Goal: Contribute content: Contribute content

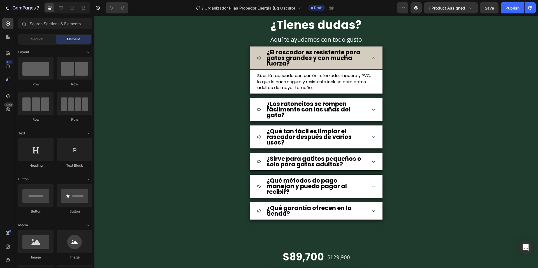
scroll to position [1904, 0]
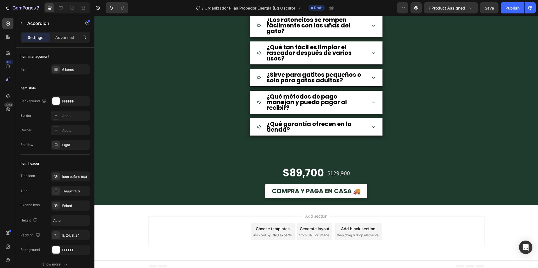
scroll to position [1, 0]
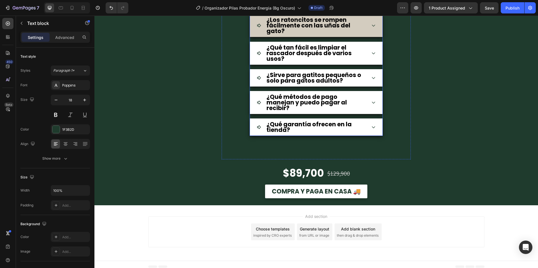
click at [375, 37] on div "¿Los ratoncitos se rompen fácilmente con las uñas del gato?" at bounding box center [316, 25] width 132 height 23
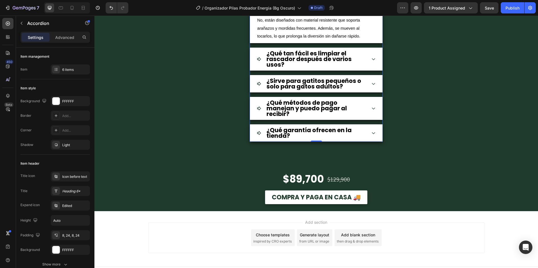
click at [330, 11] on strong "¿Los ratoncitos se rompen fácilmente con las uñas del gato?" at bounding box center [308, 1] width 84 height 19
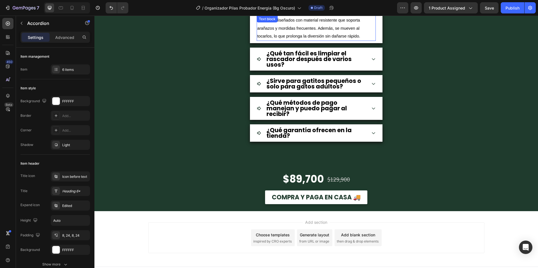
click at [317, 39] on span "No, están diseñados con material resistente que soporta arañazos y mordidas fre…" at bounding box center [308, 28] width 103 height 21
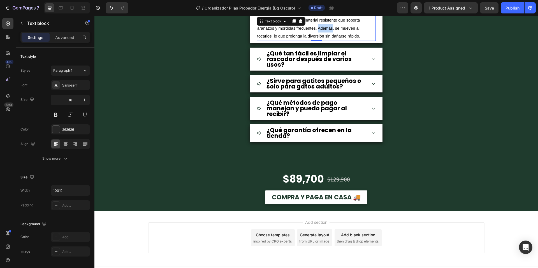
click at [317, 39] on span "No, están diseñados con material resistente que soporta arañazos y mordidas fre…" at bounding box center [308, 28] width 103 height 21
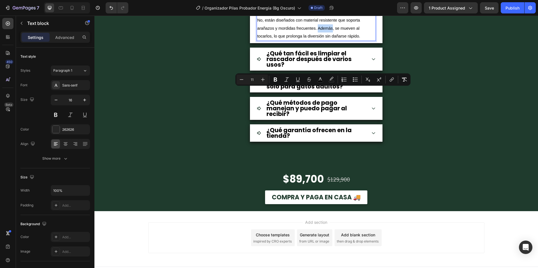
click at [317, 39] on span "No, están diseñados con material resistente que soporta arañazos y mordidas fre…" at bounding box center [308, 28] width 103 height 21
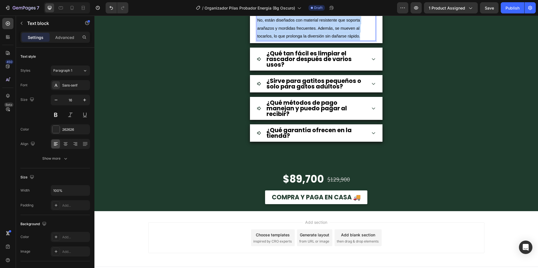
click at [317, 39] on span "No, están diseñados con material resistente que soporta arañazos y mordidas fre…" at bounding box center [308, 28] width 103 height 21
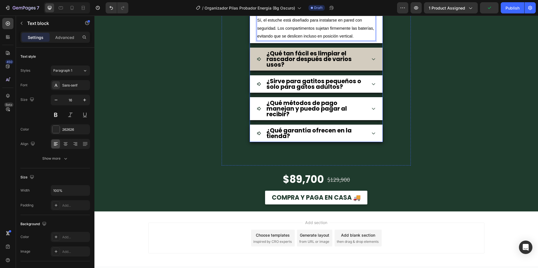
click at [372, 61] on icon at bounding box center [373, 59] width 4 height 4
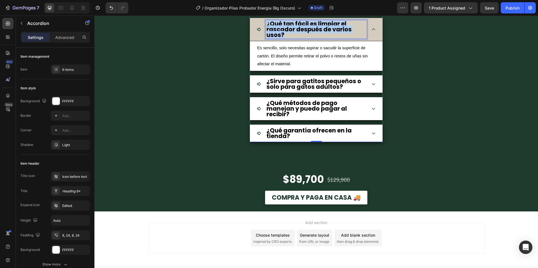
click at [295, 39] on strong "¿Qué tan fácil es limpiar el rascador después de varios usos?" at bounding box center [308, 29] width 85 height 19
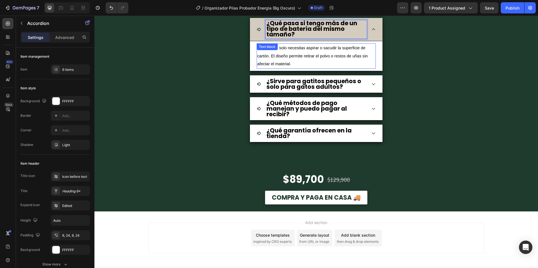
click at [338, 66] on span "Es sencillo, solo necesitas aspirar o sacudir la superficie de cartón. El diseñ…" at bounding box center [312, 56] width 110 height 21
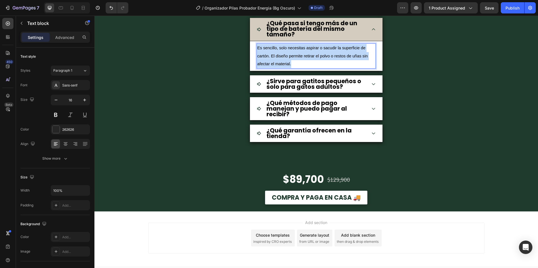
click at [338, 66] on span "Es sencillo, solo necesitas aspirar o sacudir la superficie de cartón. El diseñ…" at bounding box center [312, 56] width 110 height 21
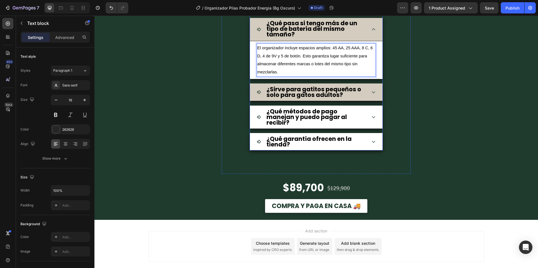
click at [368, 101] on div "¿Sirve para gatitos pequeños o solo para gatos adultos?" at bounding box center [316, 92] width 132 height 18
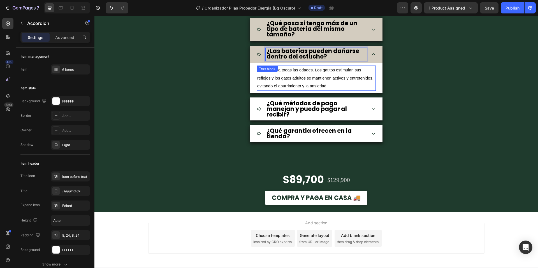
click at [306, 90] on p "Es apto para todas las edades. Los gatitos estimulan sus reflejos y los gatos a…" at bounding box center [316, 78] width 118 height 24
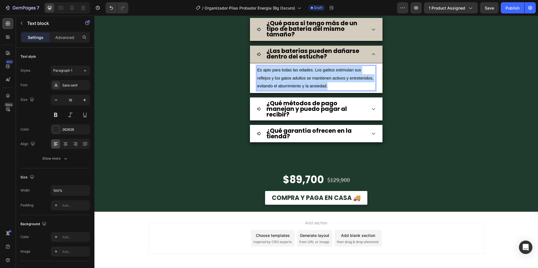
click at [306, 90] on p "Es apto para todas las edades. Los gatitos estimulan sus reflejos y los gatos a…" at bounding box center [316, 78] width 118 height 24
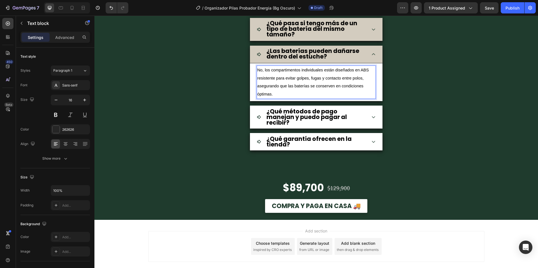
scroll to position [1979, 0]
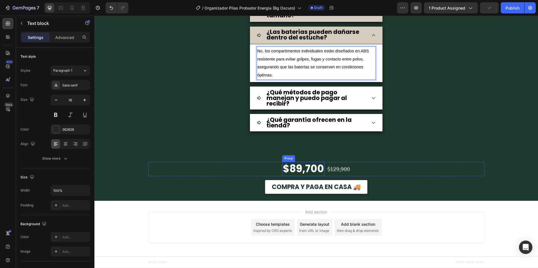
click at [308, 169] on div "$89,700" at bounding box center [303, 169] width 42 height 14
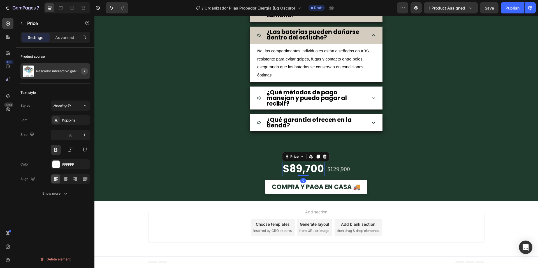
click at [83, 72] on icon "button" at bounding box center [84, 71] width 4 height 4
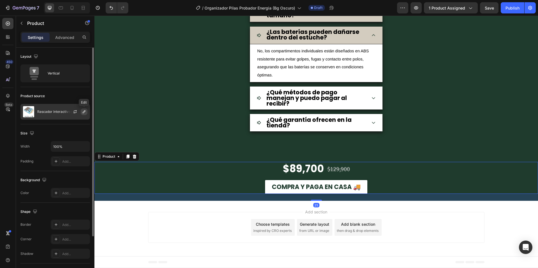
click at [85, 113] on icon "button" at bounding box center [84, 112] width 4 height 4
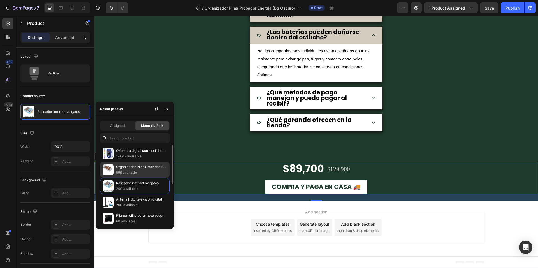
click at [134, 169] on p "Organizador Pilas Probador Energia" at bounding box center [141, 167] width 51 height 6
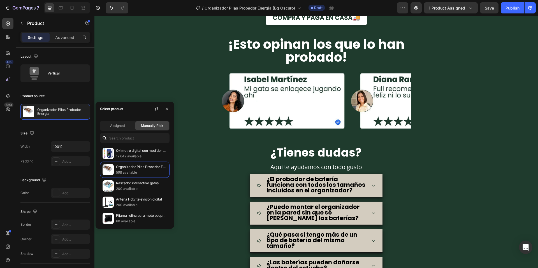
scroll to position [1699, 0]
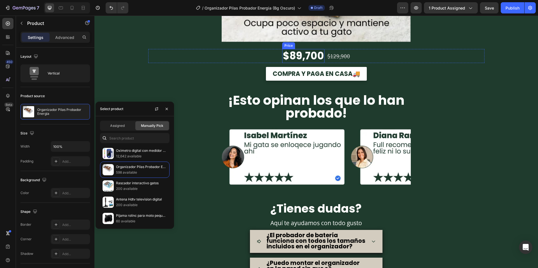
click at [306, 57] on div "$89,700" at bounding box center [303, 56] width 42 height 14
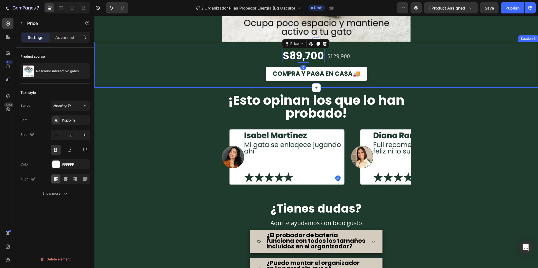
scroll to position [1615, 0]
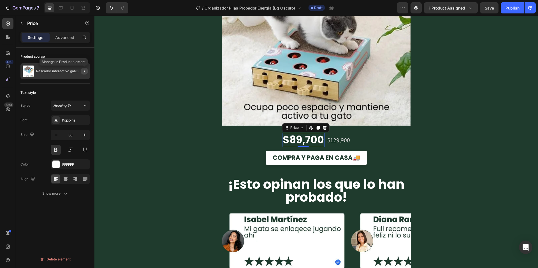
click at [85, 73] on icon "button" at bounding box center [84, 71] width 4 height 4
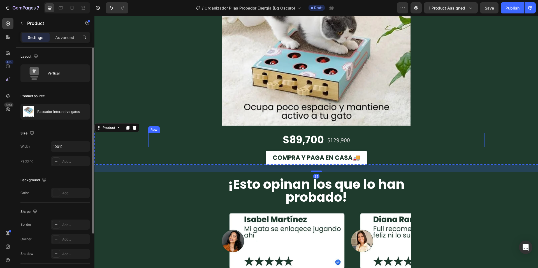
scroll to position [1503, 0]
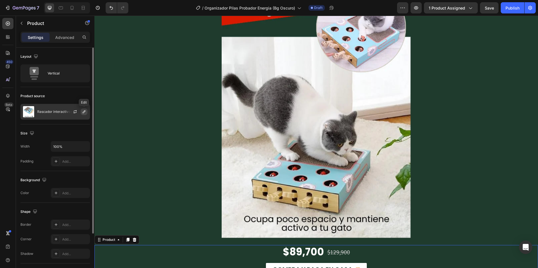
click at [85, 111] on icon "button" at bounding box center [84, 111] width 3 height 3
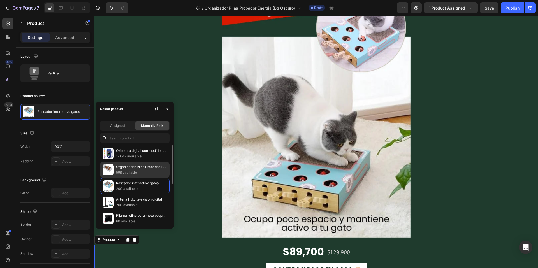
click at [129, 178] on div "Organizador Pilas Probador Energia 598 available" at bounding box center [134, 186] width 69 height 16
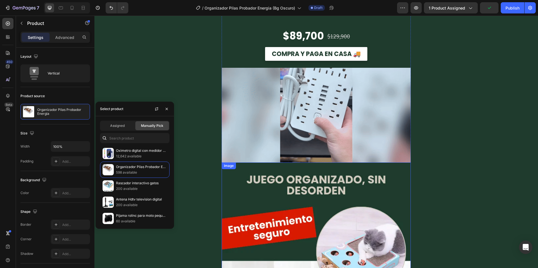
scroll to position [1223, 0]
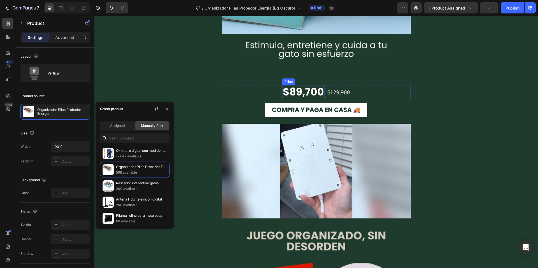
click at [312, 86] on div "$89,700" at bounding box center [303, 92] width 42 height 14
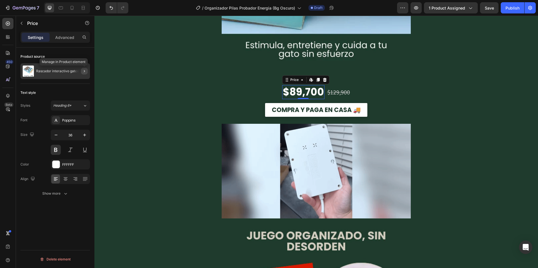
click at [82, 73] on button "button" at bounding box center [84, 71] width 7 height 7
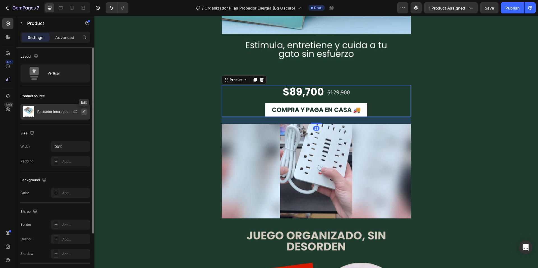
click at [86, 113] on icon "button" at bounding box center [84, 112] width 4 height 4
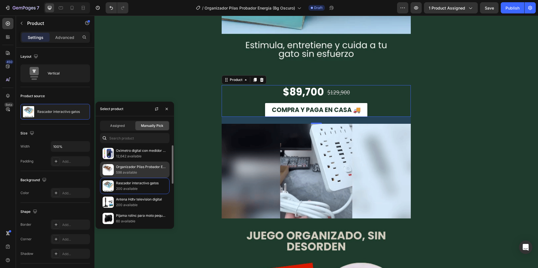
click at [134, 166] on p "Organizador Pilas Probador Energia" at bounding box center [141, 167] width 51 height 6
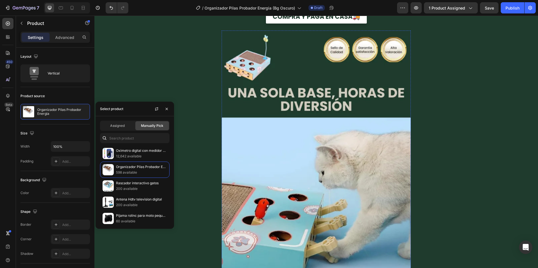
scroll to position [859, 0]
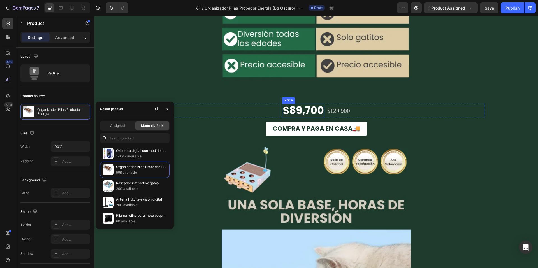
click at [297, 112] on div "$89,700" at bounding box center [303, 111] width 42 height 14
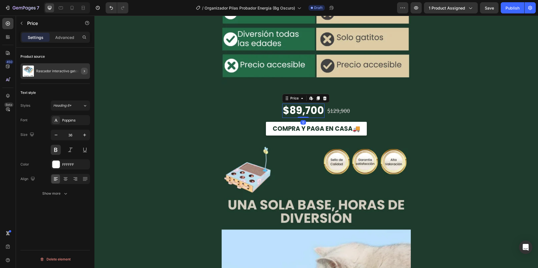
click at [85, 72] on icon "button" at bounding box center [84, 71] width 4 height 4
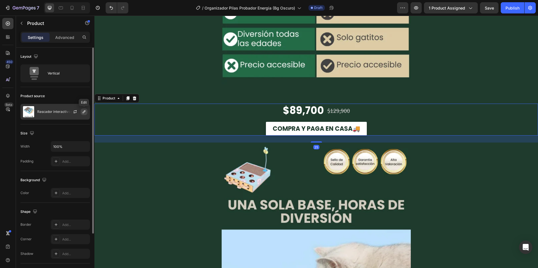
click at [85, 115] on button "button" at bounding box center [84, 111] width 7 height 7
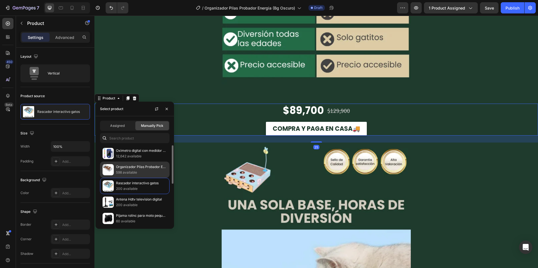
click at [138, 178] on div "Organizador Pilas Probador Energia 598 available" at bounding box center [134, 186] width 69 height 16
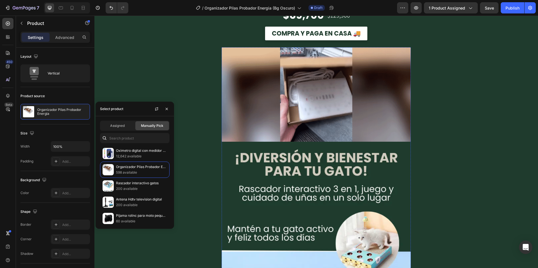
scroll to position [131, 0]
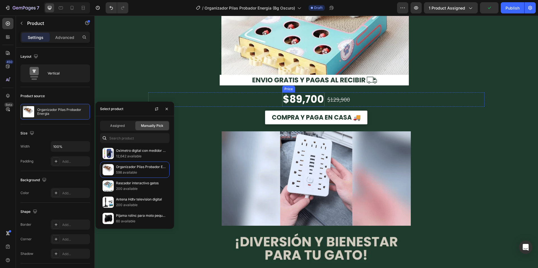
click at [292, 97] on div "$89,700" at bounding box center [303, 99] width 42 height 14
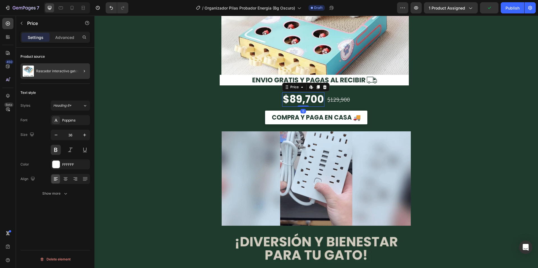
click at [84, 76] on div at bounding box center [82, 71] width 16 height 16
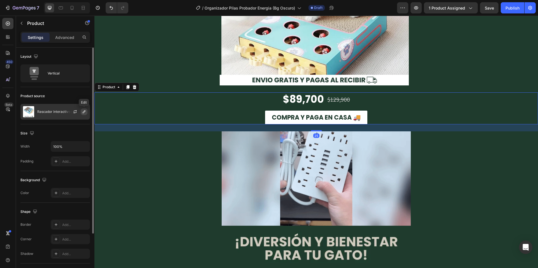
click at [83, 113] on icon "button" at bounding box center [84, 112] width 4 height 4
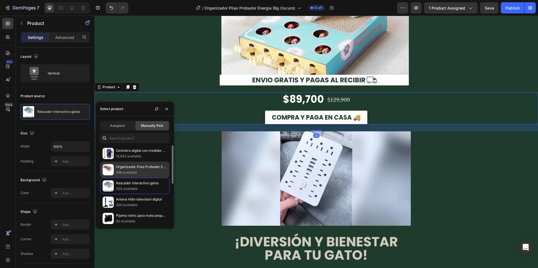
drag, startPoint x: 130, startPoint y: 166, endPoint x: 145, endPoint y: 166, distance: 15.1
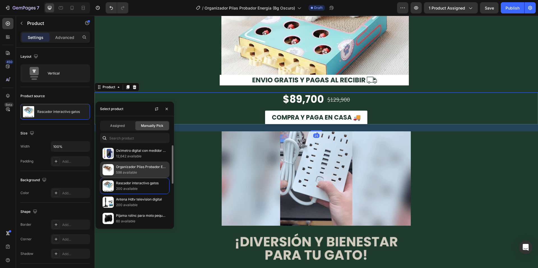
click at [131, 166] on p "Organizador Pilas Probador Energia" at bounding box center [141, 167] width 51 height 6
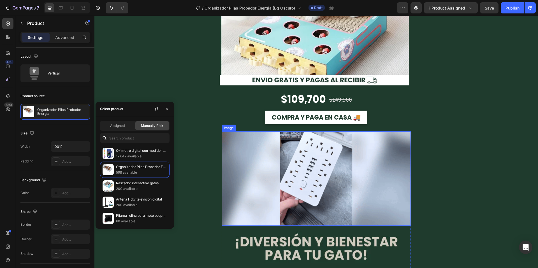
scroll to position [0, 0]
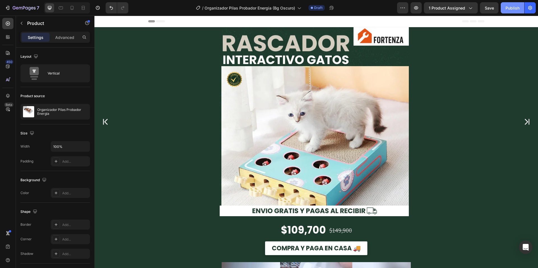
click at [505, 8] on button "Publish" at bounding box center [512, 7] width 24 height 11
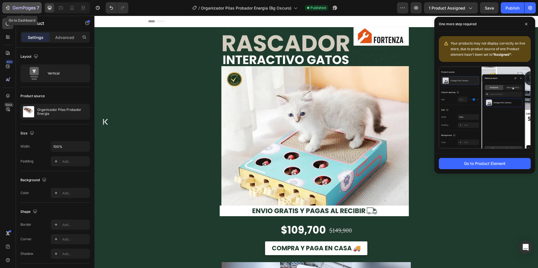
click at [27, 6] on icon "button" at bounding box center [24, 8] width 23 height 5
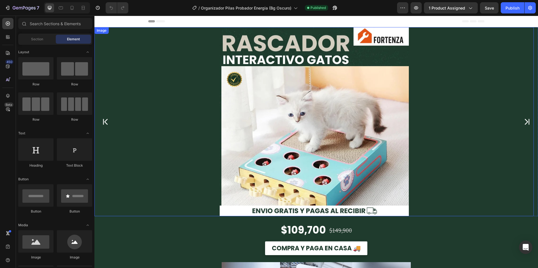
click at [318, 119] on img at bounding box center [314, 121] width 189 height 189
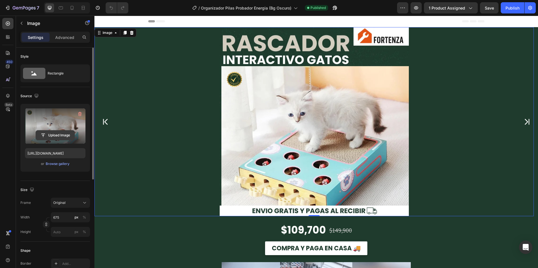
click at [52, 135] on input "file" at bounding box center [55, 136] width 39 height 10
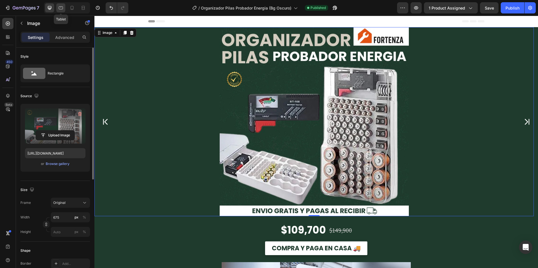
click at [59, 7] on icon at bounding box center [61, 8] width 6 height 6
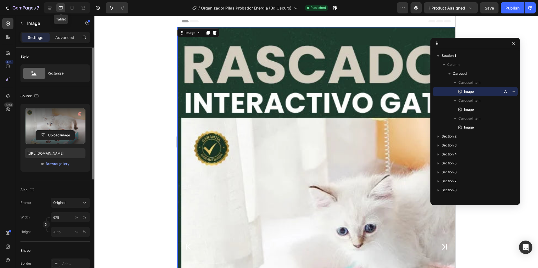
type input "[URL][DOMAIN_NAME]"
type input "100"
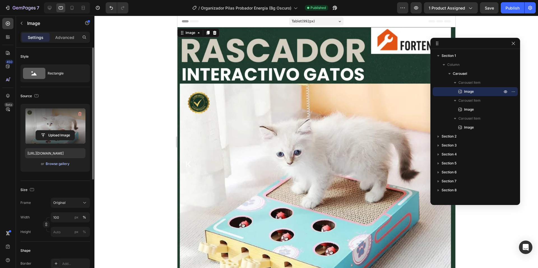
click at [62, 165] on div "Browse gallery" at bounding box center [58, 163] width 24 height 5
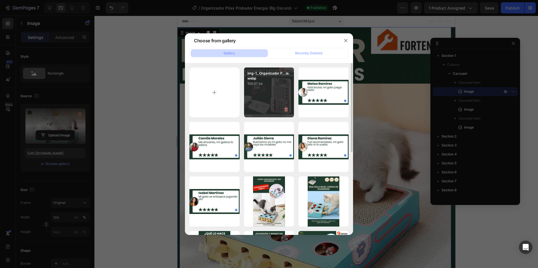
click at [248, 102] on div "img-1_ Organizador P...ia.webp 106.67 kb" at bounding box center [269, 92] width 50 height 50
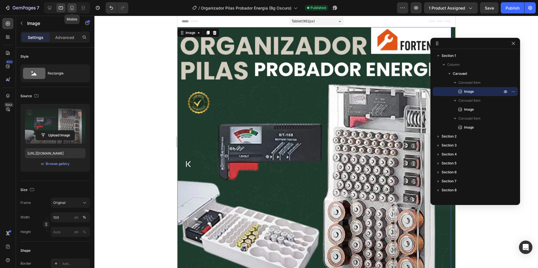
click at [72, 10] on icon at bounding box center [72, 8] width 3 height 4
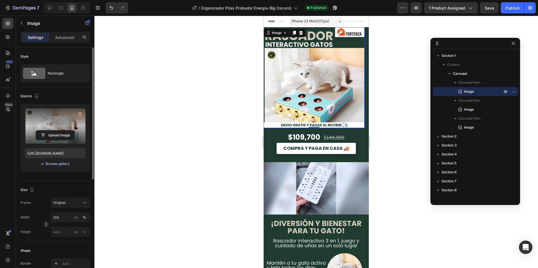
click at [64, 166] on div "Browse gallery" at bounding box center [58, 163] width 24 height 5
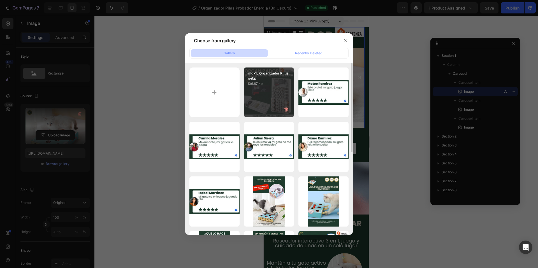
click at [254, 93] on div "img-1_ Organizador P...ia.webp 106.67 kb" at bounding box center [269, 92] width 50 height 50
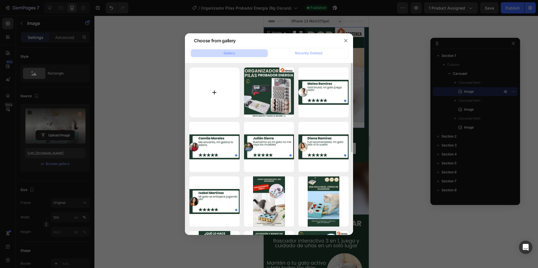
type input "[URL][DOMAIN_NAME]"
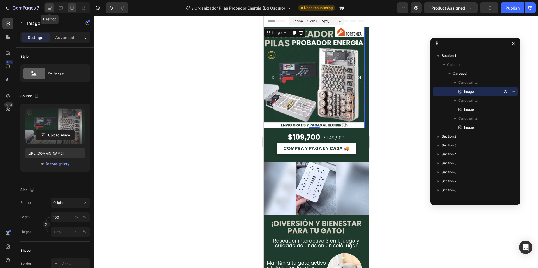
click at [46, 8] on div at bounding box center [49, 7] width 9 height 9
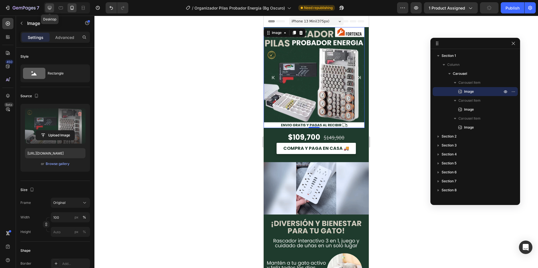
type input "675"
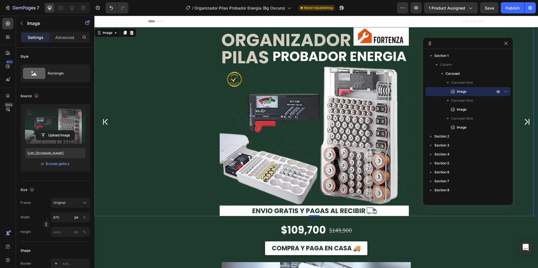
drag, startPoint x: 458, startPoint y: 45, endPoint x: 422, endPoint y: 47, distance: 35.6
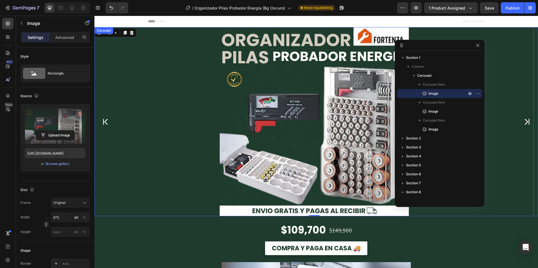
click at [523, 124] on icon "Carousel Next Arrow" at bounding box center [527, 122] width 8 height 14
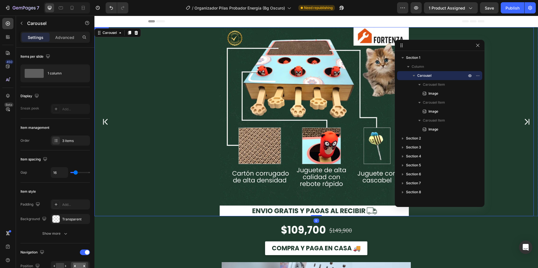
click at [237, 102] on img at bounding box center [314, 121] width 189 height 189
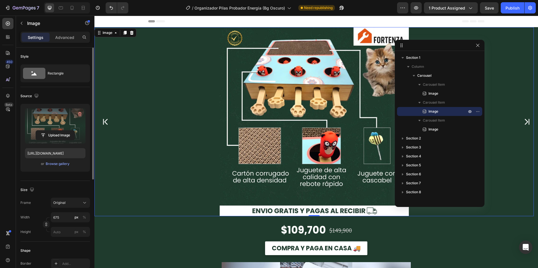
click at [49, 128] on label at bounding box center [55, 125] width 60 height 35
click at [49, 131] on input "file" at bounding box center [55, 136] width 39 height 10
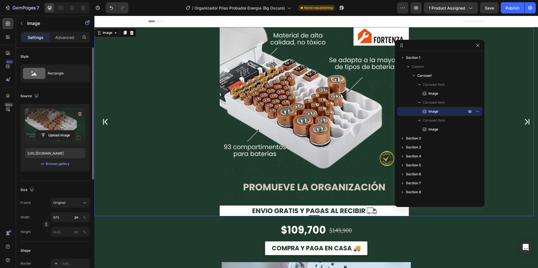
click at [56, 5] on div at bounding box center [67, 7] width 46 height 11
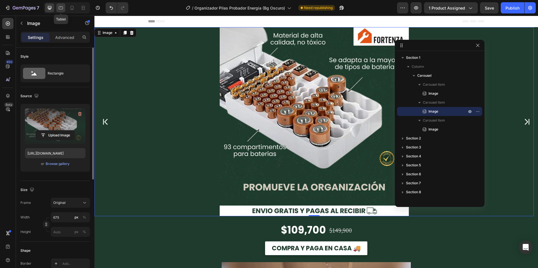
click at [58, 8] on icon at bounding box center [61, 8] width 6 height 6
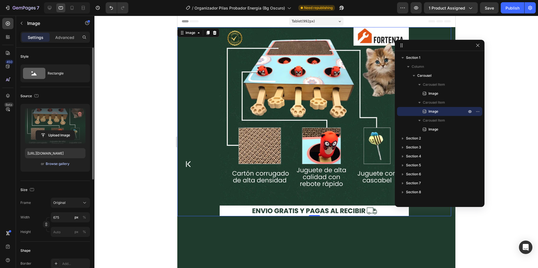
click at [57, 166] on div "Browse gallery" at bounding box center [58, 163] width 24 height 5
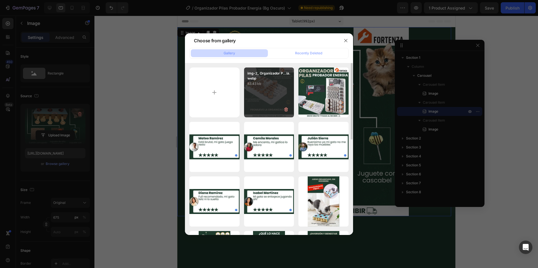
click at [281, 80] on p "img-2_ Organizador P...ia.webp" at bounding box center [268, 76] width 43 height 10
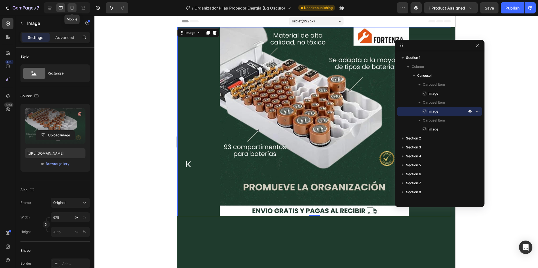
click at [73, 9] on icon at bounding box center [72, 8] width 3 height 4
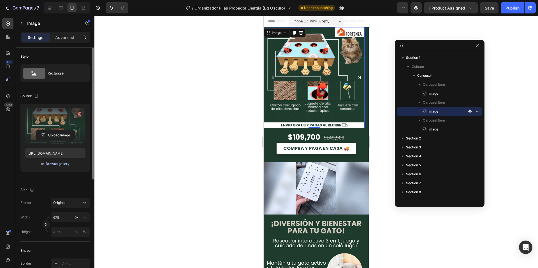
click at [60, 166] on div "Browse gallery" at bounding box center [58, 163] width 24 height 5
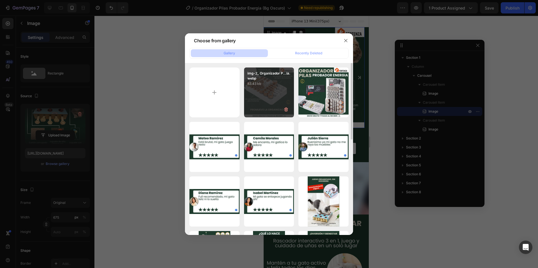
click at [250, 89] on div "img-2_ Organizador P...ia.webp 83.43 kb" at bounding box center [269, 92] width 50 height 50
type input "[URL][DOMAIN_NAME]"
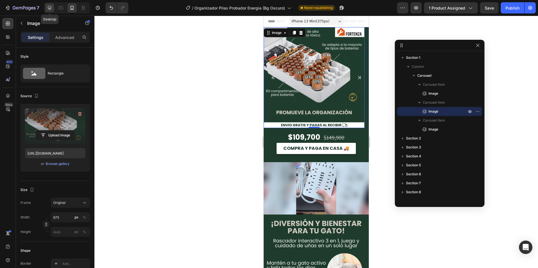
click at [50, 8] on icon at bounding box center [50, 8] width 6 height 6
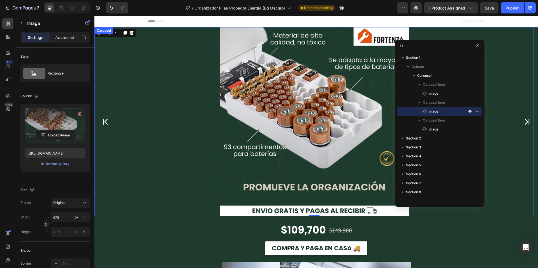
click at [523, 122] on icon "Carousel Next Arrow" at bounding box center [527, 122] width 8 height 14
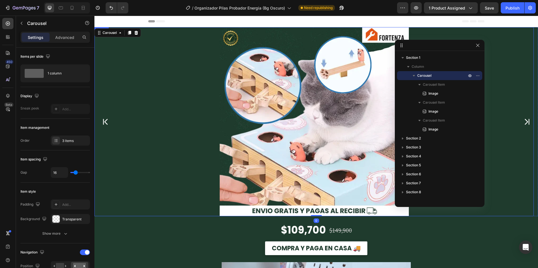
click at [278, 126] on img at bounding box center [314, 121] width 189 height 189
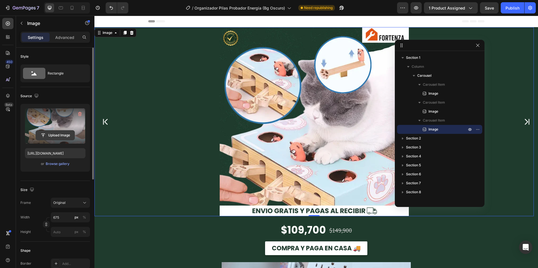
click at [63, 138] on input "file" at bounding box center [55, 136] width 39 height 10
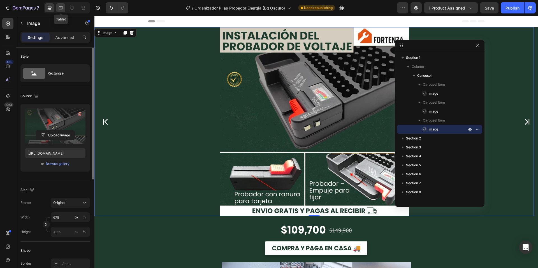
click at [62, 10] on icon at bounding box center [61, 8] width 6 height 6
type input "[URL][DOMAIN_NAME]"
type input "100"
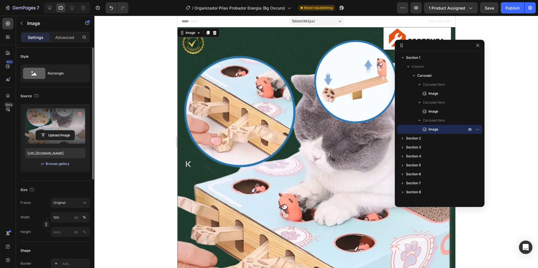
click at [61, 163] on div "Browse gallery" at bounding box center [58, 163] width 24 height 5
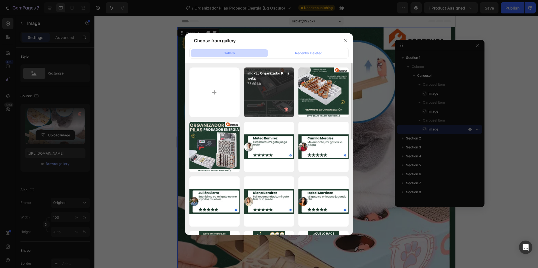
click at [270, 85] on p "73.69 kb" at bounding box center [268, 84] width 43 height 6
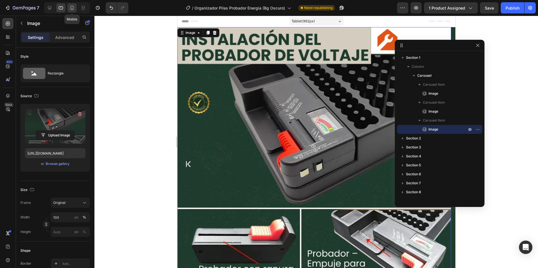
click at [73, 11] on div at bounding box center [71, 7] width 9 height 9
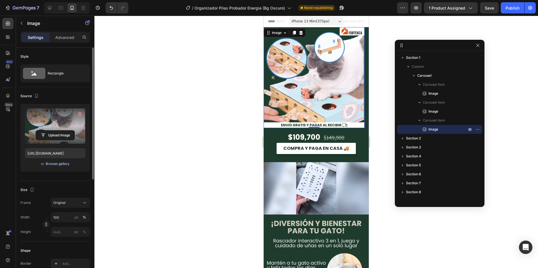
click at [64, 164] on div "Browse gallery" at bounding box center [58, 163] width 24 height 5
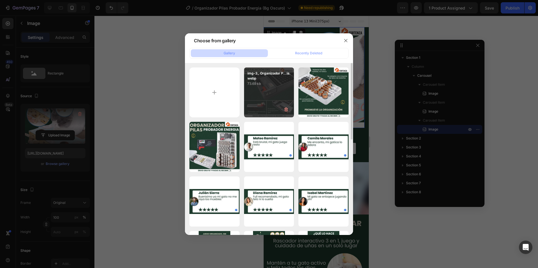
click at [269, 102] on div "img-3_ Organizador P...ia.webp 73.69 kb" at bounding box center [269, 92] width 50 height 50
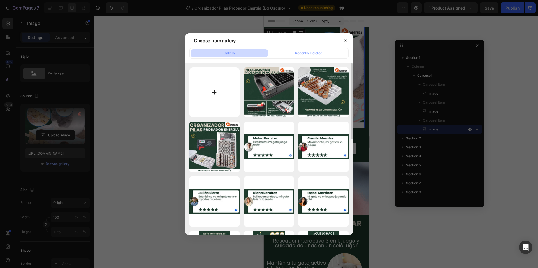
type input "[URL][DOMAIN_NAME]"
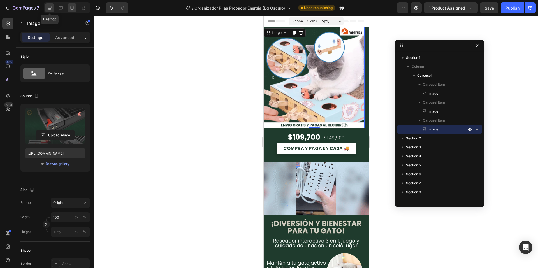
click at [46, 10] on div at bounding box center [49, 7] width 9 height 9
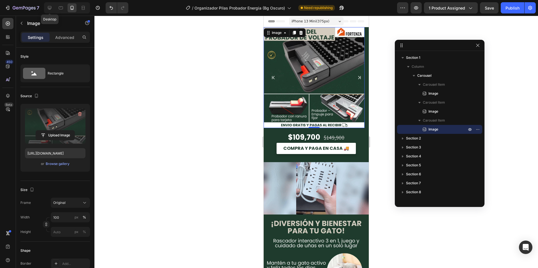
type input "675"
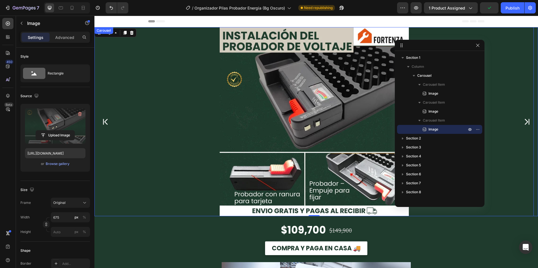
click at [524, 120] on icon "Carousel Next Arrow" at bounding box center [527, 122] width 8 height 14
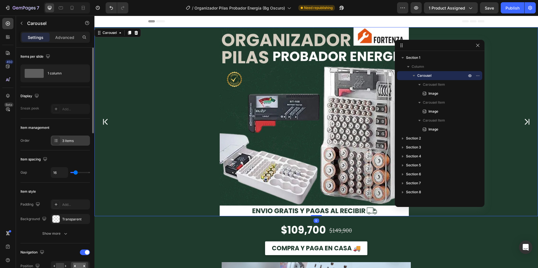
click at [69, 137] on div "3 items" at bounding box center [70, 141] width 39 height 10
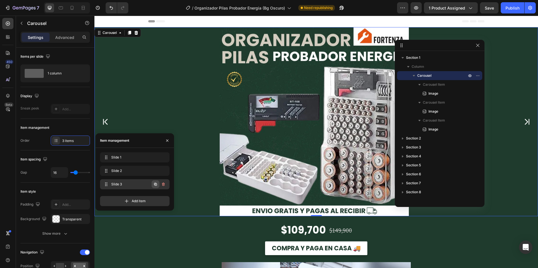
click at [157, 186] on icon "button" at bounding box center [155, 184] width 4 height 4
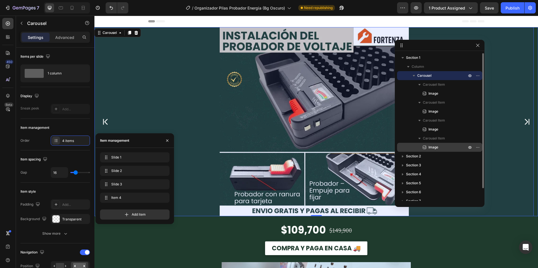
click at [440, 148] on p "Image" at bounding box center [440, 148] width 39 height 6
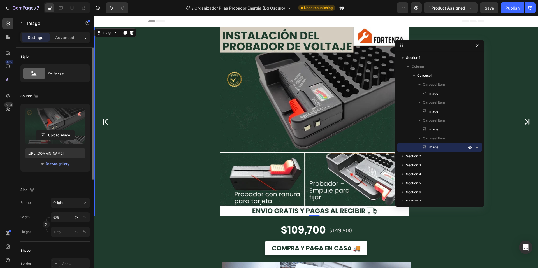
click at [55, 127] on label at bounding box center [55, 125] width 60 height 35
click at [55, 131] on input "file" at bounding box center [55, 136] width 39 height 10
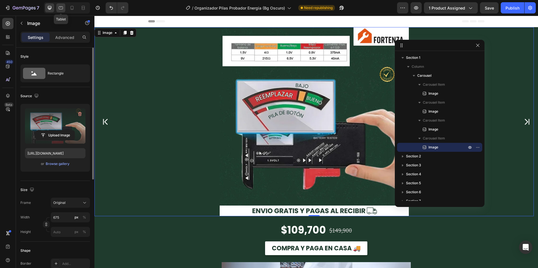
click at [64, 10] on div at bounding box center [60, 7] width 9 height 9
type input "[URL][DOMAIN_NAME]"
type input "100"
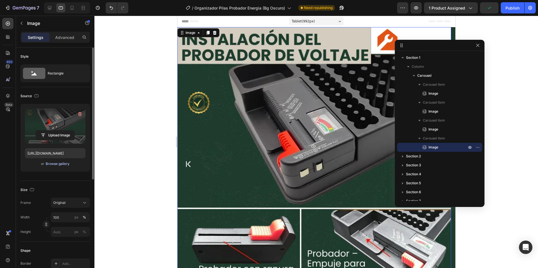
click at [66, 163] on div "Browse gallery" at bounding box center [58, 163] width 24 height 5
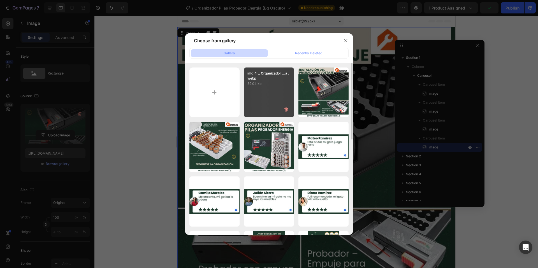
click at [257, 75] on p "img 4-_ Organizador ...a .webp" at bounding box center [268, 76] width 43 height 10
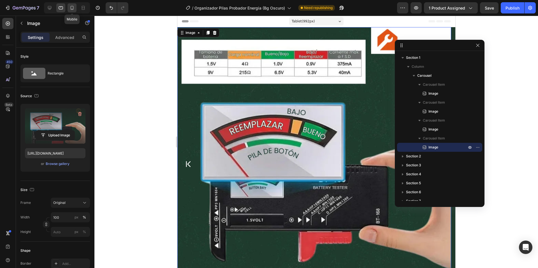
click at [69, 5] on div at bounding box center [71, 7] width 9 height 9
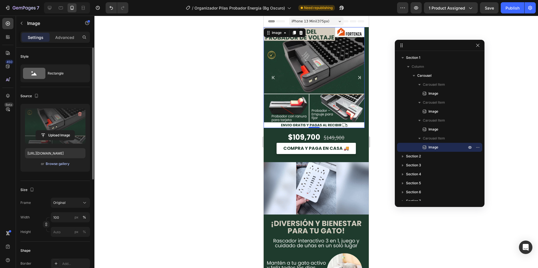
click at [55, 163] on div "Browse gallery" at bounding box center [58, 163] width 24 height 5
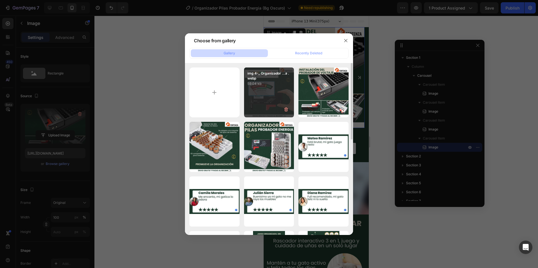
click at [248, 95] on div "img 4-_ Organizador ...a .webp 59.04 kb" at bounding box center [269, 92] width 50 height 50
type input "[URL][DOMAIN_NAME]"
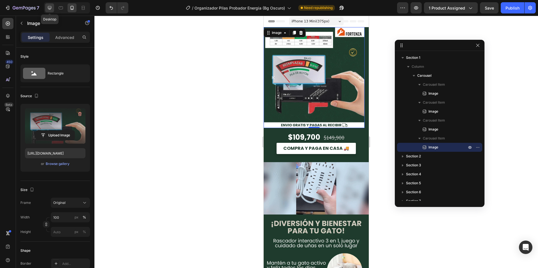
click at [47, 7] on icon at bounding box center [50, 8] width 6 height 6
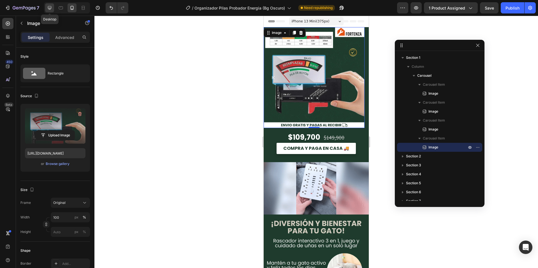
type input "675"
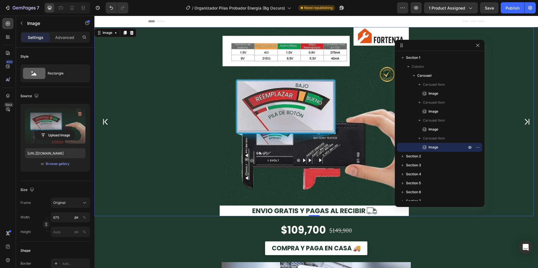
click at [523, 122] on icon "Carousel Next Arrow" at bounding box center [527, 122] width 8 height 14
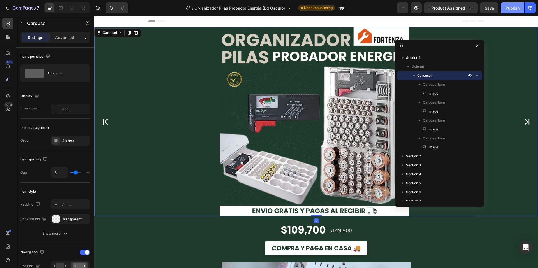
click at [511, 8] on div "Publish" at bounding box center [512, 8] width 14 height 6
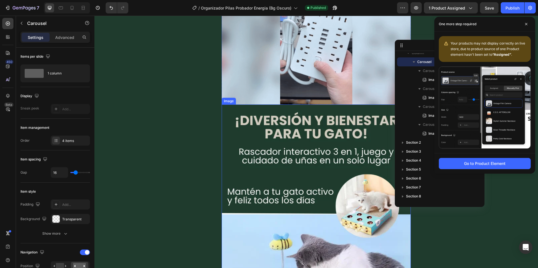
scroll to position [364, 0]
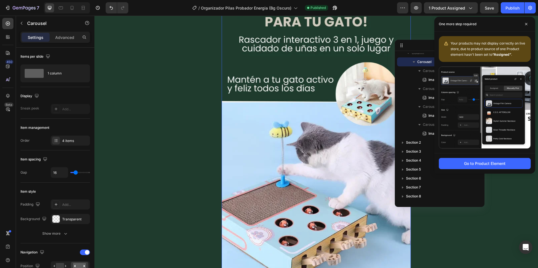
click at [332, 139] on img at bounding box center [316, 142] width 189 height 300
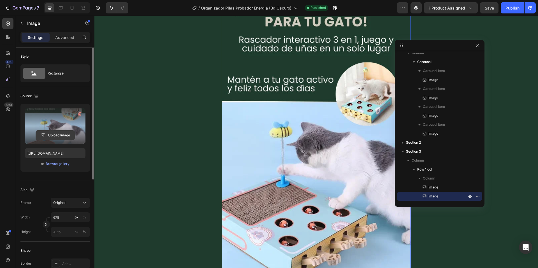
click at [61, 134] on input "file" at bounding box center [55, 136] width 39 height 10
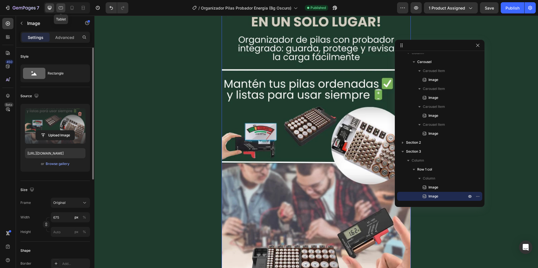
click at [62, 4] on div at bounding box center [60, 7] width 9 height 9
type input "[URL][DOMAIN_NAME]"
type input "100"
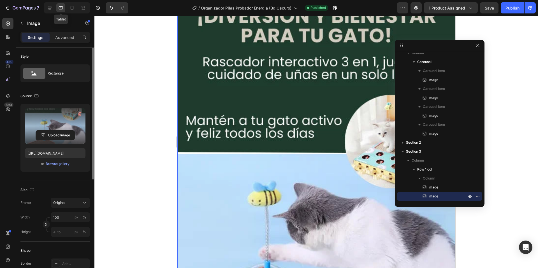
scroll to position [321, 0]
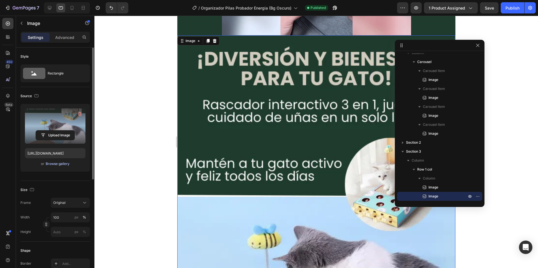
click at [65, 166] on div "Browse gallery" at bounding box center [58, 163] width 24 height 5
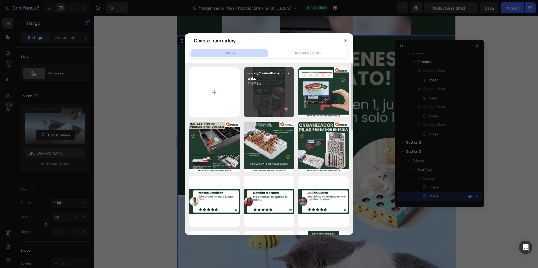
click at [248, 88] on div "img-1_ContentFortenz...ia.webp 79.67 kb" at bounding box center [269, 92] width 50 height 50
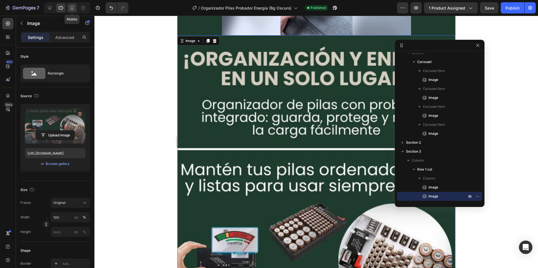
click at [70, 5] on icon at bounding box center [72, 8] width 6 height 6
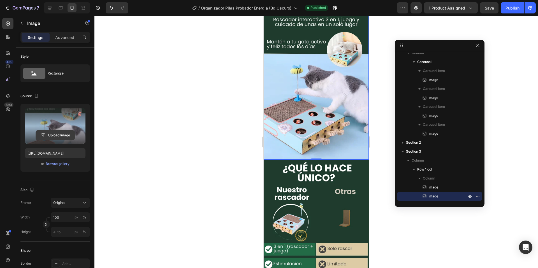
scroll to position [277, 0]
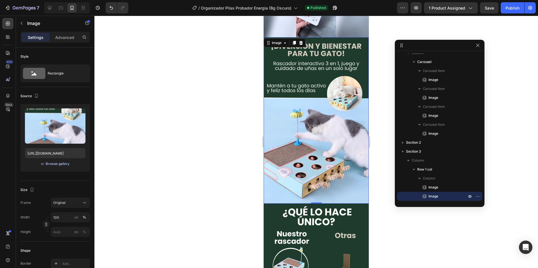
click at [63, 163] on div "Browse gallery" at bounding box center [58, 163] width 24 height 5
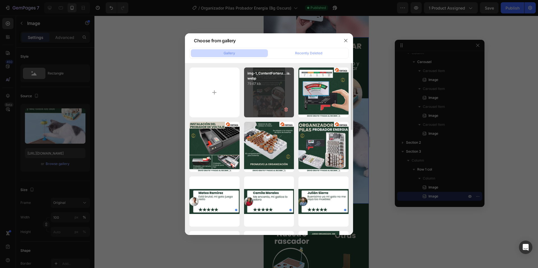
click at [273, 86] on p "79.67 kb" at bounding box center [268, 84] width 43 height 6
type input "[URL][DOMAIN_NAME]"
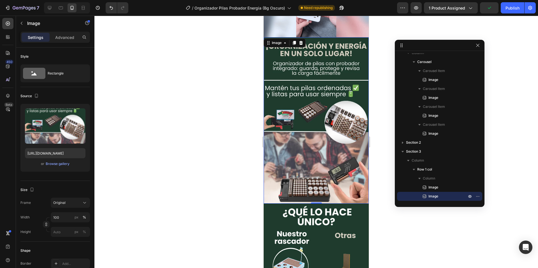
click at [49, 8] on icon at bounding box center [50, 8] width 4 height 4
type input "675"
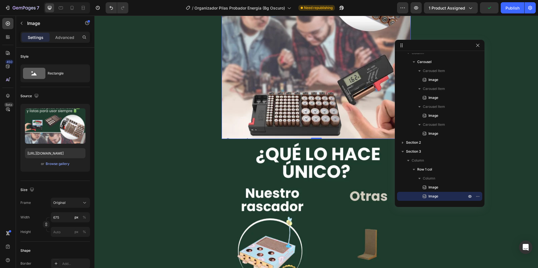
scroll to position [657, 0]
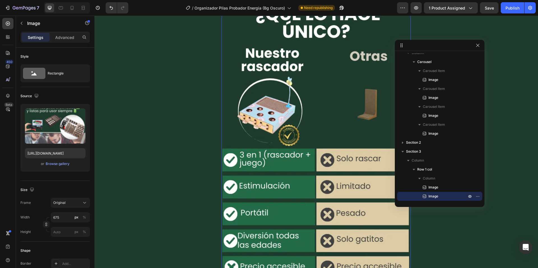
click at [290, 108] on img at bounding box center [316, 149] width 189 height 300
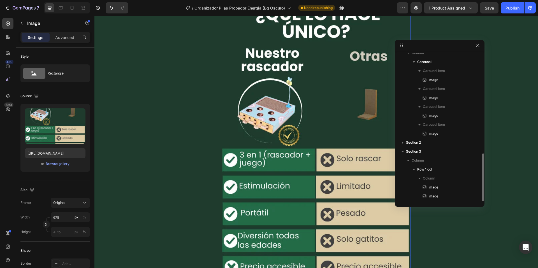
scroll to position [67, 0]
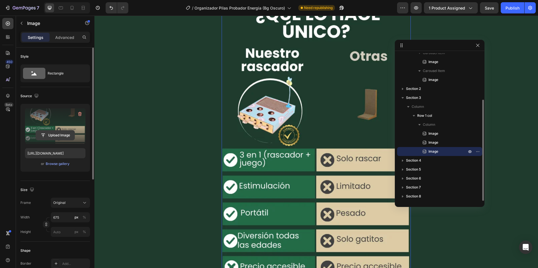
click at [54, 133] on input "file" at bounding box center [55, 136] width 39 height 10
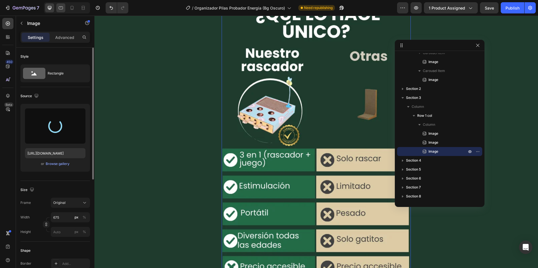
type input "[URL][DOMAIN_NAME]"
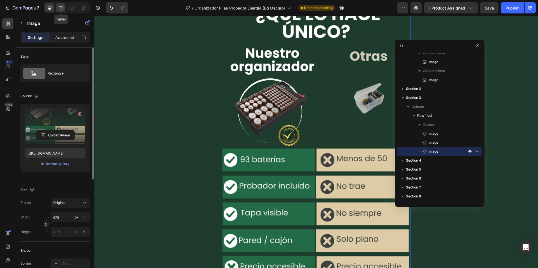
click at [59, 9] on icon at bounding box center [61, 8] width 6 height 6
type input "100"
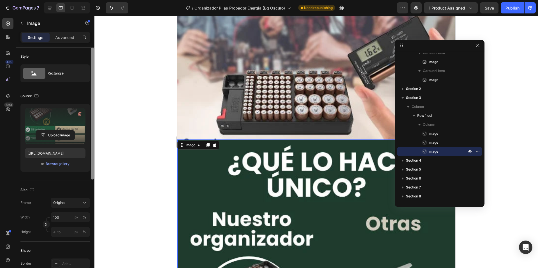
scroll to position [755, 0]
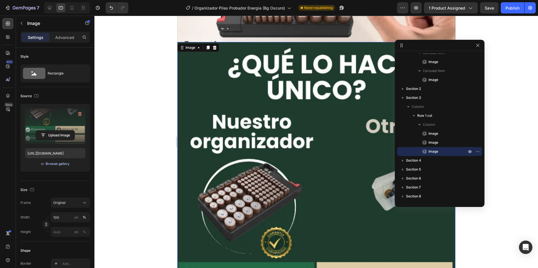
click at [51, 162] on div "Browse gallery" at bounding box center [58, 163] width 24 height 5
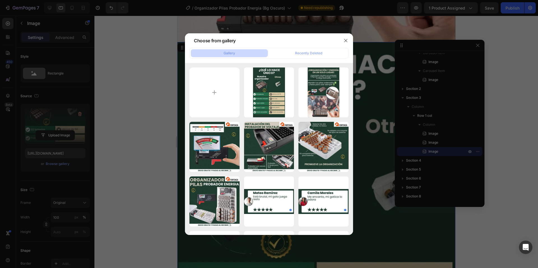
click at [67, 3] on div at bounding box center [269, 134] width 538 height 268
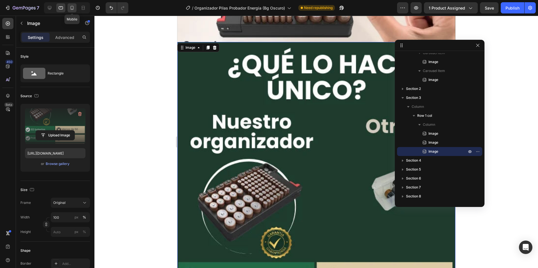
click at [71, 12] on div at bounding box center [71, 7] width 9 height 9
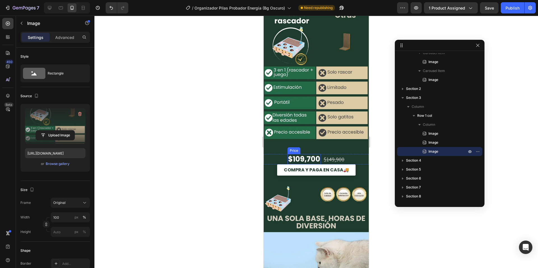
scroll to position [358, 0]
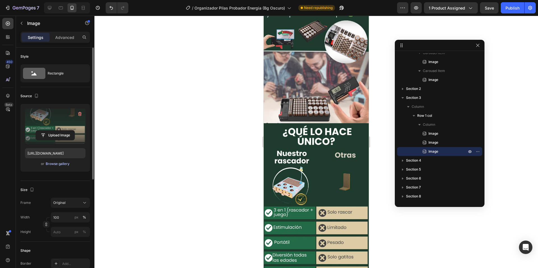
click at [64, 166] on div "Browse gallery" at bounding box center [58, 163] width 24 height 5
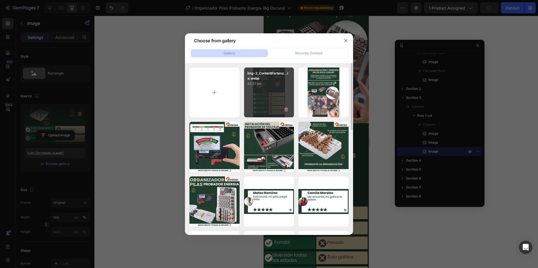
click at [252, 94] on div "img-2_ContentFortenz...ia.webp 42.57 kb" at bounding box center [269, 92] width 50 height 50
type input "[URL][DOMAIN_NAME]"
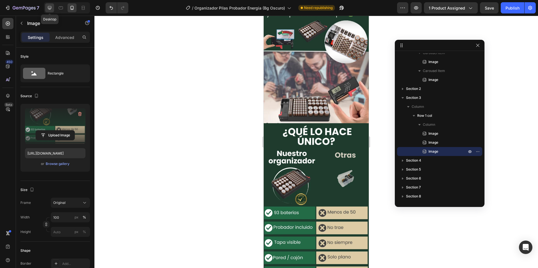
click at [53, 10] on div at bounding box center [49, 7] width 9 height 9
type input "675"
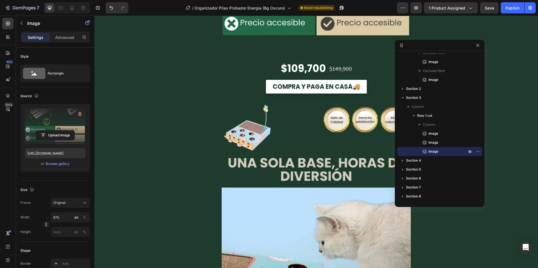
scroll to position [1041, 0]
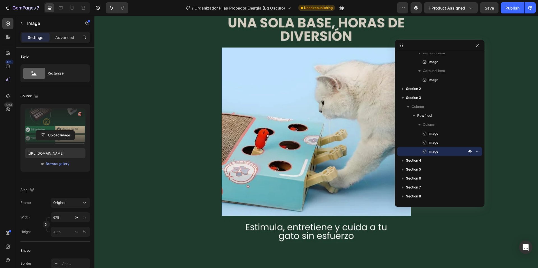
click at [269, 120] on img at bounding box center [316, 111] width 189 height 300
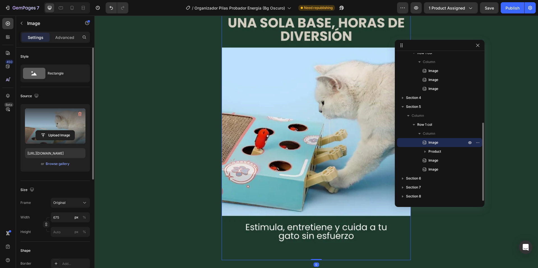
click at [29, 127] on label at bounding box center [55, 125] width 60 height 35
click at [36, 131] on input "file" at bounding box center [55, 136] width 39 height 10
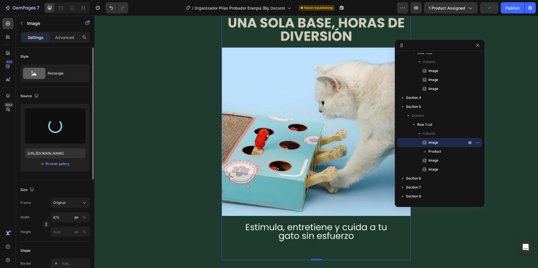
type input "[URL][DOMAIN_NAME]"
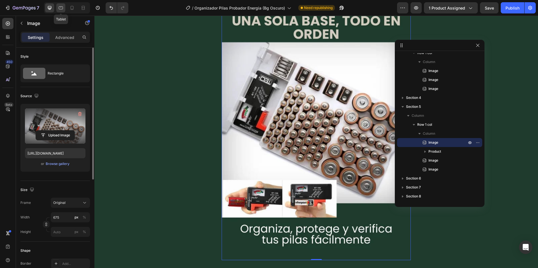
click at [63, 10] on icon at bounding box center [61, 8] width 6 height 6
type input "100"
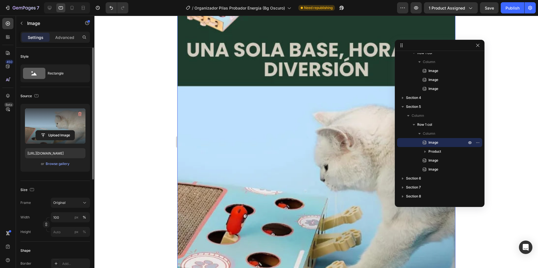
scroll to position [966, 0]
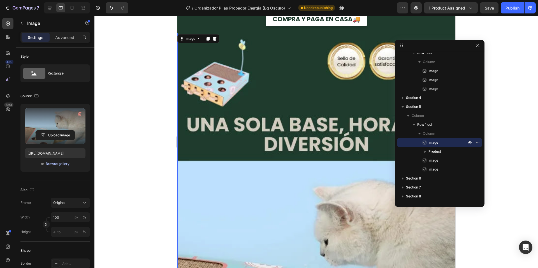
click at [62, 164] on div "Browse gallery" at bounding box center [58, 163] width 24 height 5
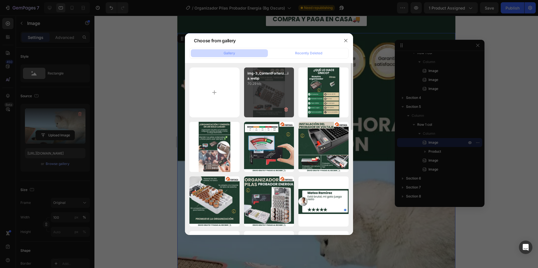
click at [262, 92] on div "img-3_ContentFortenz...ia.webp 70.29 kb" at bounding box center [269, 92] width 50 height 50
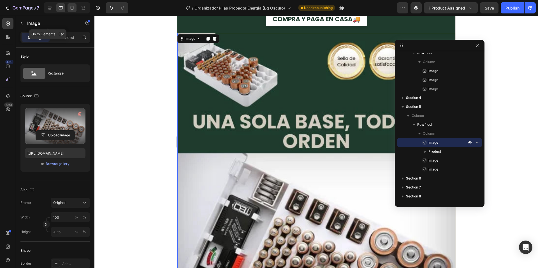
click at [72, 8] on icon at bounding box center [72, 8] width 6 height 6
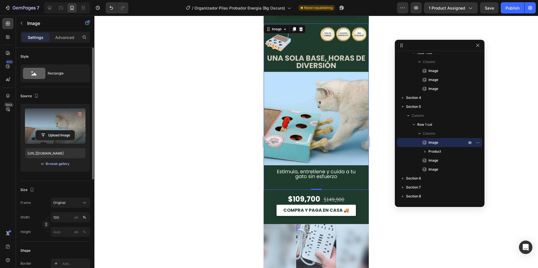
scroll to position [954, 0]
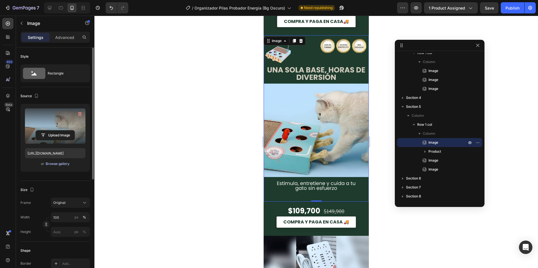
click at [64, 164] on div "Browse gallery" at bounding box center [58, 163] width 24 height 5
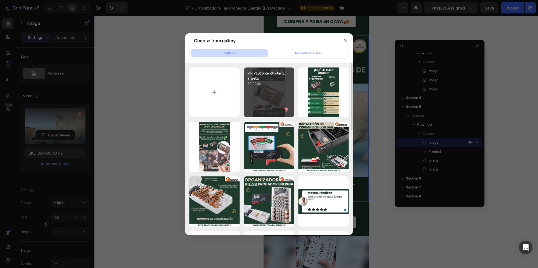
click at [265, 87] on div "img-3_ContentFortenz...ia.webp 70.29 kb" at bounding box center [269, 92] width 50 height 50
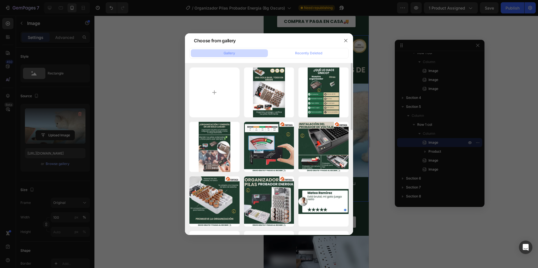
type input "[URL][DOMAIN_NAME]"
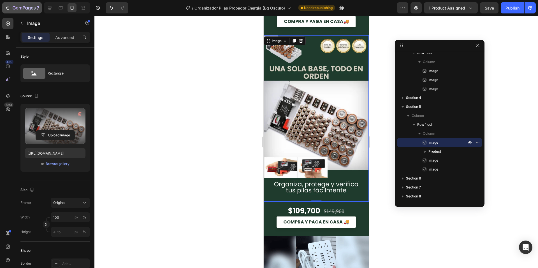
click at [41, 8] on button "7" at bounding box center [21, 7] width 39 height 11
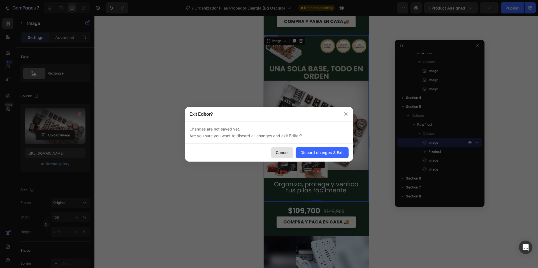
click at [283, 155] on div "Cancel" at bounding box center [282, 153] width 13 height 6
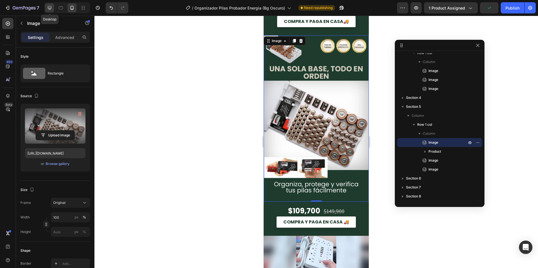
drag, startPoint x: 53, startPoint y: 7, endPoint x: 3, endPoint y: 18, distance: 51.4
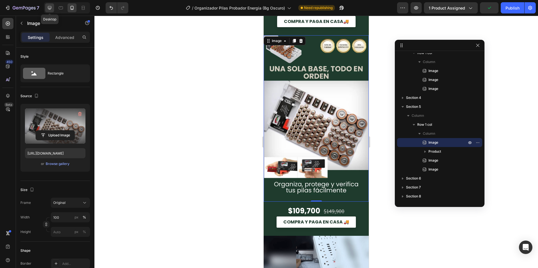
click at [53, 7] on div at bounding box center [49, 7] width 9 height 9
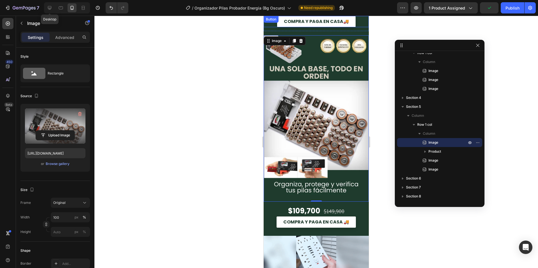
type input "675"
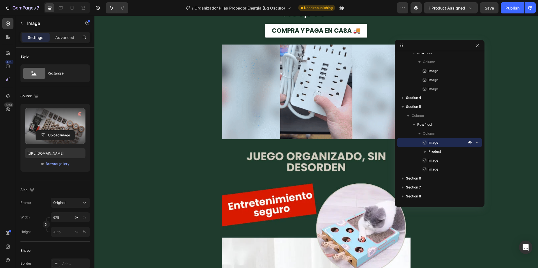
click at [304, 106] on img at bounding box center [316, 92] width 189 height 95
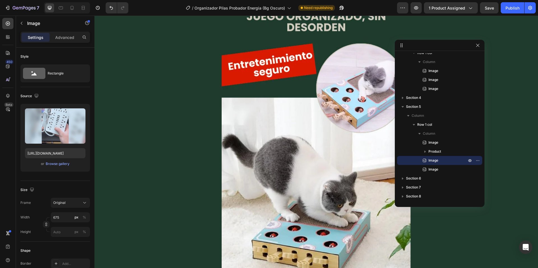
scroll to position [1470, 0]
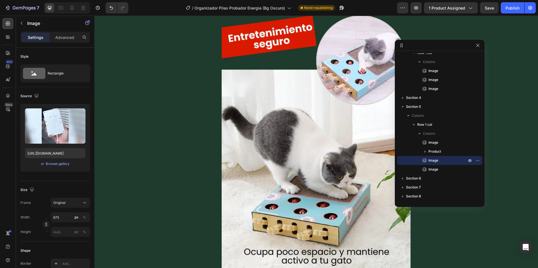
click at [304, 106] on img at bounding box center [316, 121] width 189 height 300
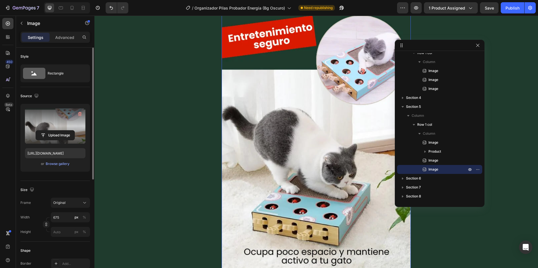
click at [59, 141] on label at bounding box center [55, 125] width 60 height 35
click at [59, 140] on input "file" at bounding box center [55, 136] width 39 height 10
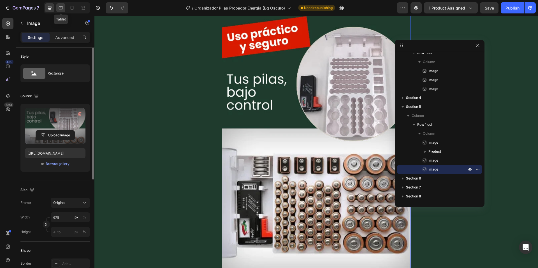
click at [59, 8] on icon at bounding box center [61, 7] width 4 height 3
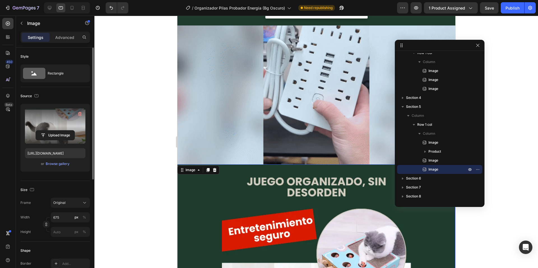
scroll to position [1580, 0]
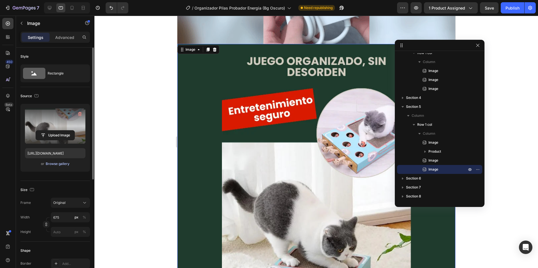
click at [51, 165] on div "Browse gallery" at bounding box center [58, 163] width 24 height 5
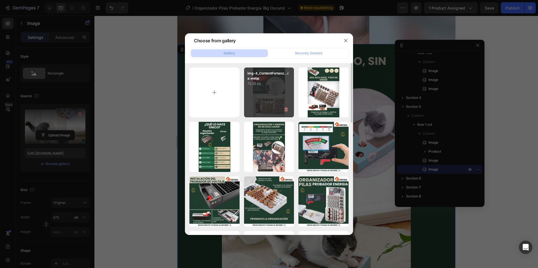
click at [251, 91] on div "img-4_ContentFortenz...ia.webp 72.35 kb" at bounding box center [269, 92] width 50 height 50
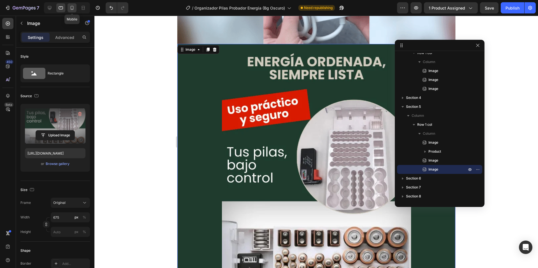
click at [76, 8] on div at bounding box center [71, 7] width 9 height 9
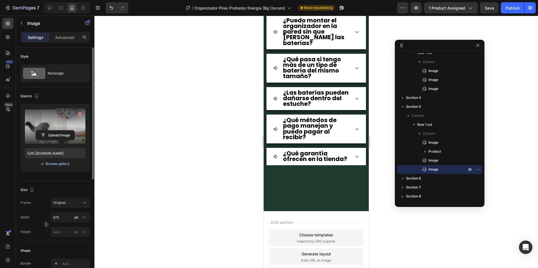
scroll to position [1210, 0]
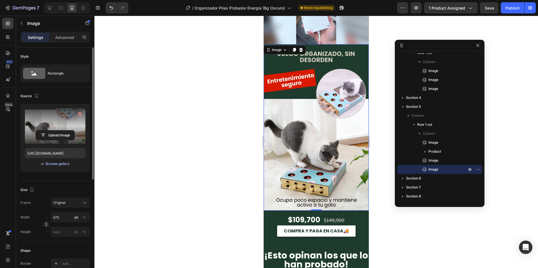
click at [65, 163] on div "Browse gallery" at bounding box center [58, 163] width 24 height 5
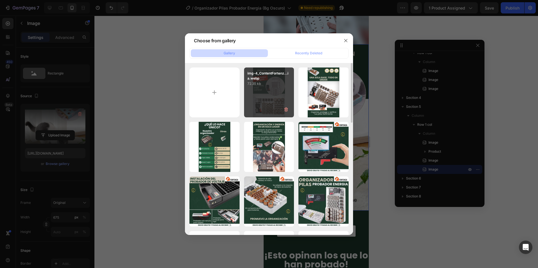
click at [266, 97] on div "img-4_ContentFortenz...ia.webp 72.35 kb" at bounding box center [269, 92] width 50 height 50
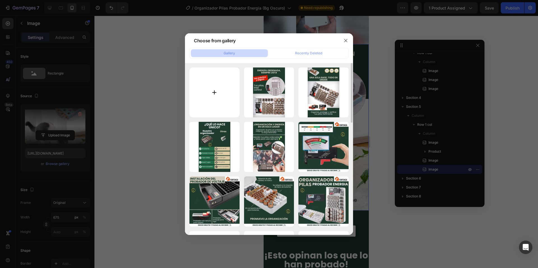
type input "[URL][DOMAIN_NAME]"
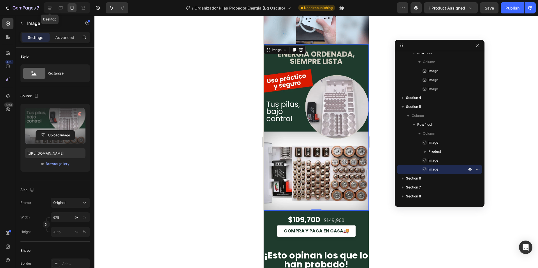
click at [52, 8] on icon at bounding box center [50, 8] width 6 height 6
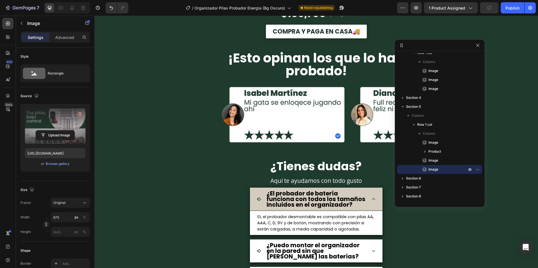
scroll to position [1713, 0]
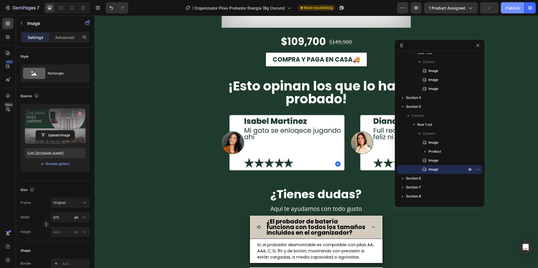
click at [513, 10] on div "Publish" at bounding box center [512, 8] width 14 height 6
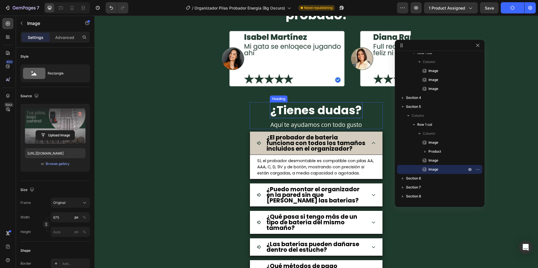
scroll to position [1853, 0]
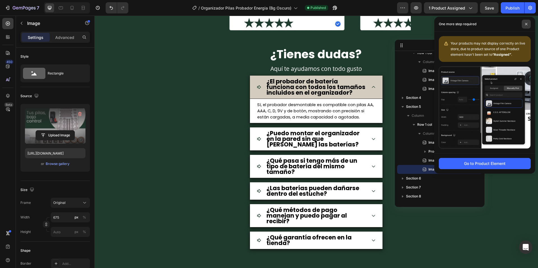
click at [526, 24] on icon at bounding box center [526, 24] width 3 height 3
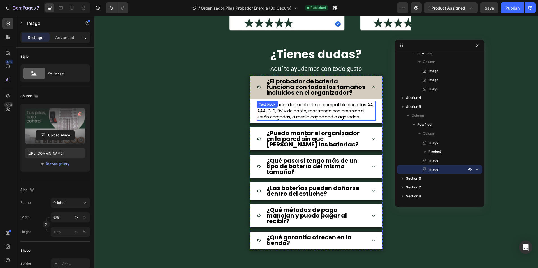
scroll to position [1741, 0]
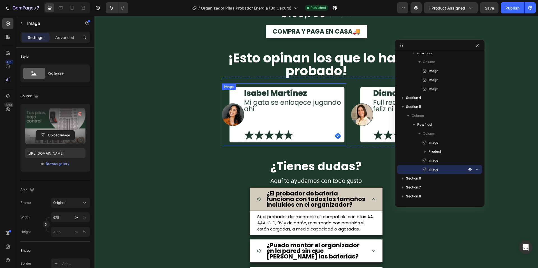
click at [290, 114] on img at bounding box center [284, 114] width 125 height 62
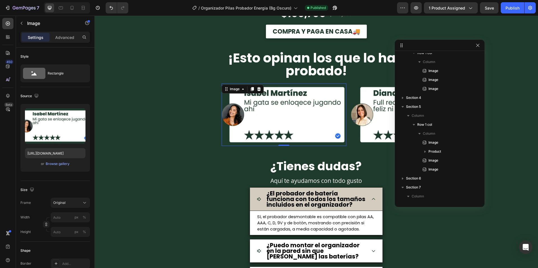
scroll to position [285, 0]
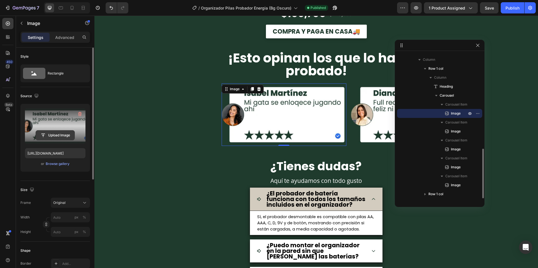
click at [60, 131] on input "file" at bounding box center [55, 136] width 39 height 10
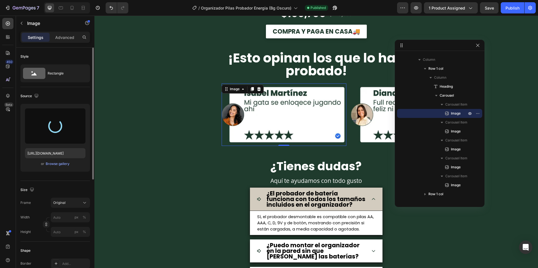
type input "[URL][DOMAIN_NAME]"
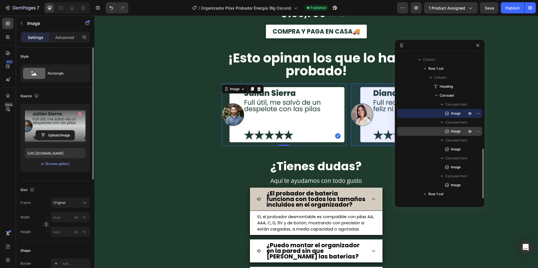
click at [448, 129] on icon at bounding box center [447, 132] width 6 height 6
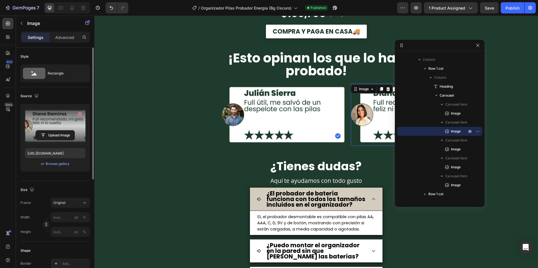
click at [57, 122] on label at bounding box center [55, 125] width 60 height 35
click at [57, 131] on input "file" at bounding box center [55, 136] width 39 height 10
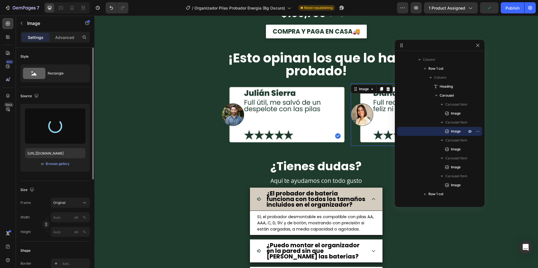
type input "[URL][DOMAIN_NAME]"
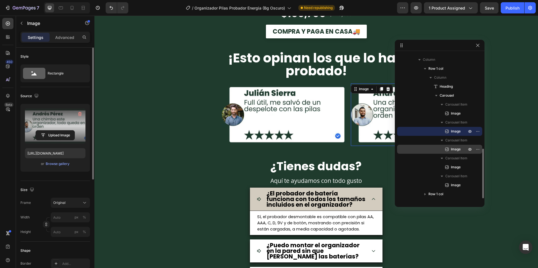
click at [450, 146] on div "Image" at bounding box center [439, 149] width 81 height 9
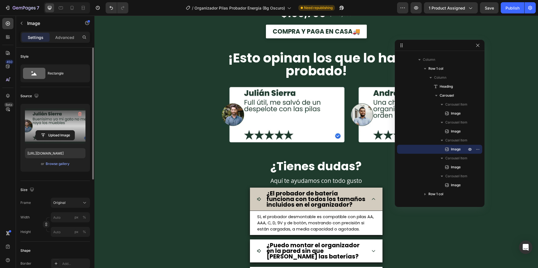
click at [56, 124] on label at bounding box center [55, 125] width 60 height 35
click at [56, 131] on input "file" at bounding box center [55, 136] width 39 height 10
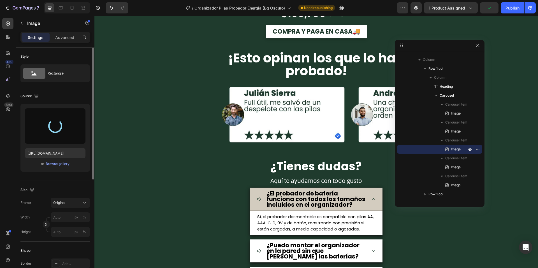
type input "[URL][DOMAIN_NAME]"
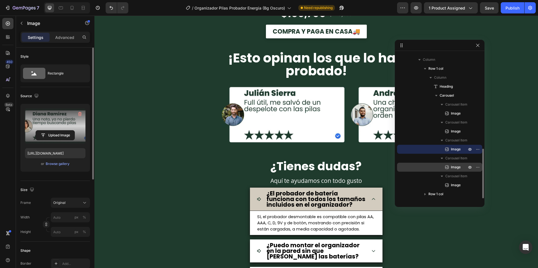
click at [447, 169] on icon at bounding box center [447, 167] width 6 height 6
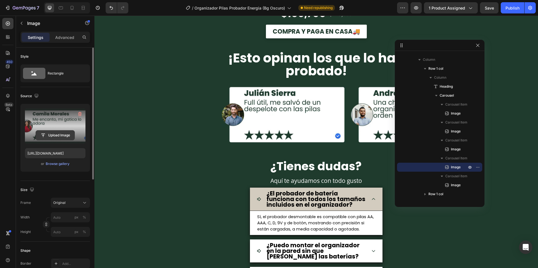
click at [47, 133] on input "file" at bounding box center [55, 136] width 39 height 10
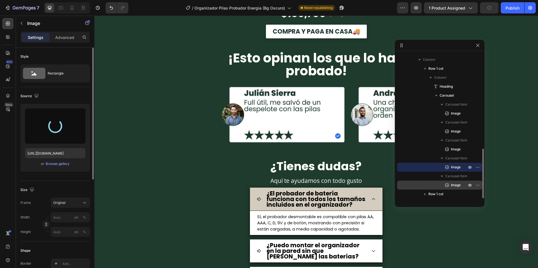
type input "[URL][DOMAIN_NAME]"
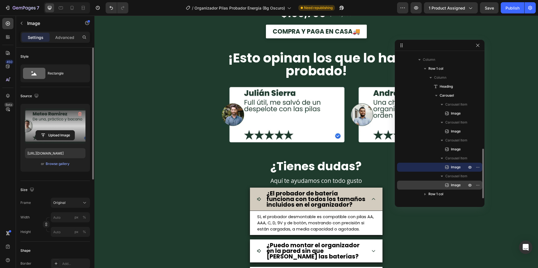
click at [450, 184] on p "Image" at bounding box center [452, 185] width 17 height 6
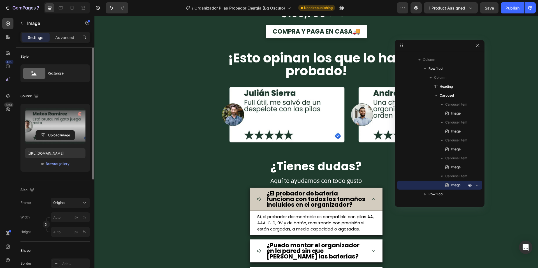
click at [44, 121] on label at bounding box center [55, 125] width 60 height 35
click at [44, 131] on input "file" at bounding box center [55, 136] width 39 height 10
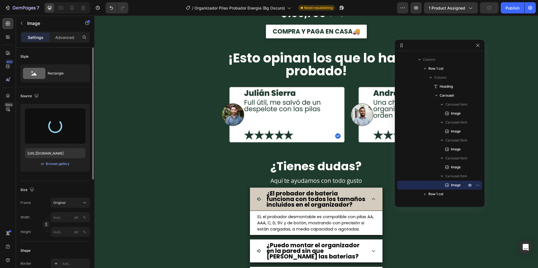
type input "[URL][DOMAIN_NAME]"
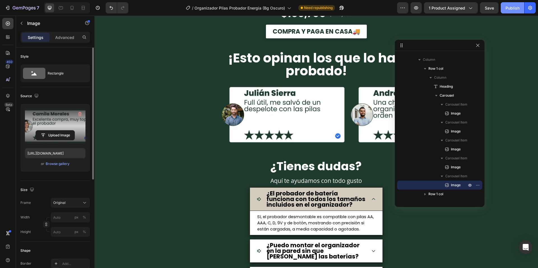
click at [510, 10] on div "Publish" at bounding box center [512, 8] width 14 height 6
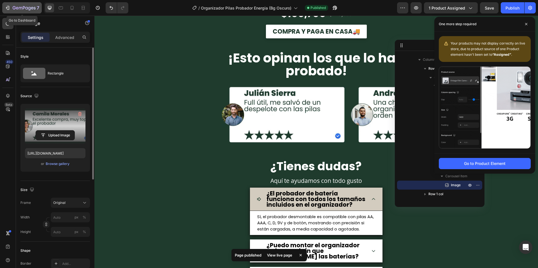
click at [20, 8] on icon "button" at bounding box center [24, 8] width 23 height 5
